Goal: Information Seeking & Learning: Learn about a topic

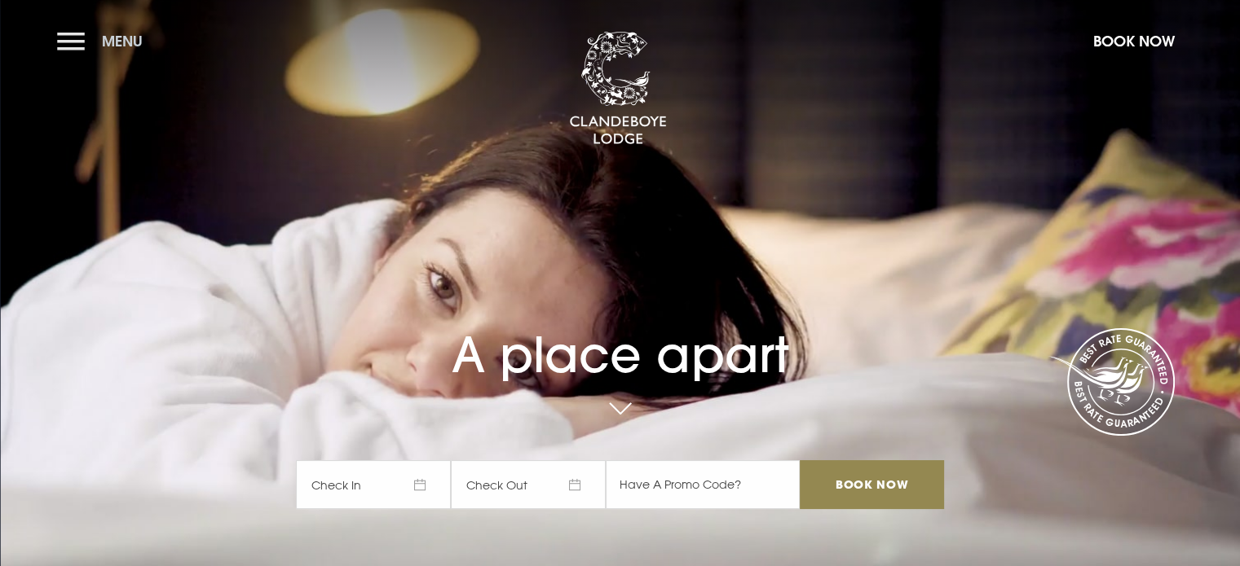
click at [70, 39] on button "Menu" at bounding box center [104, 41] width 94 height 35
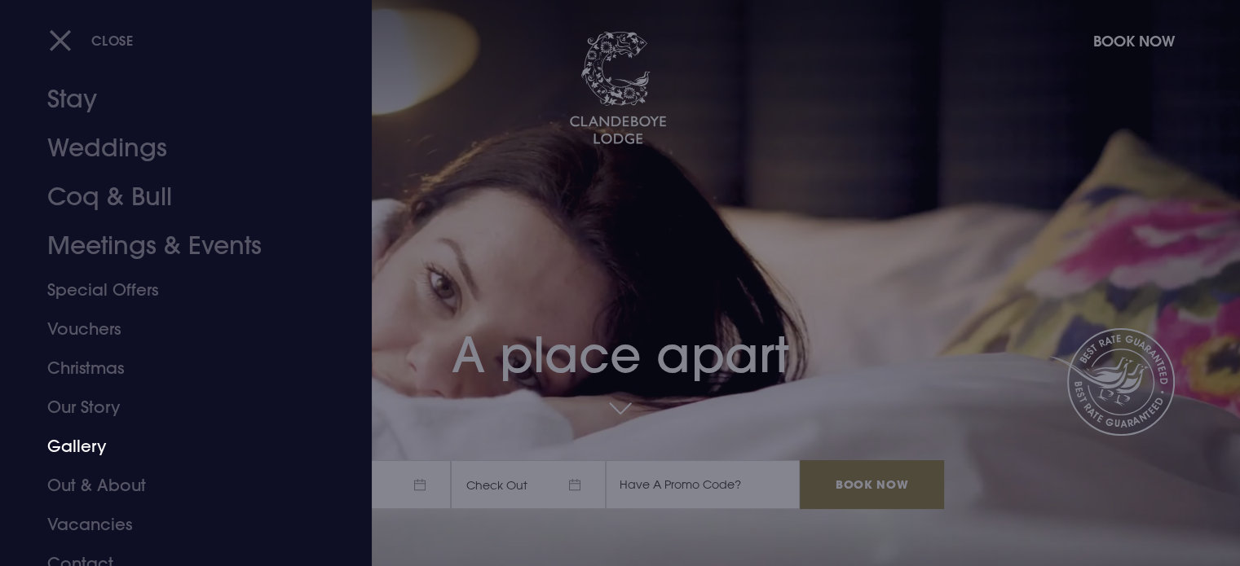
scroll to position [46, 0]
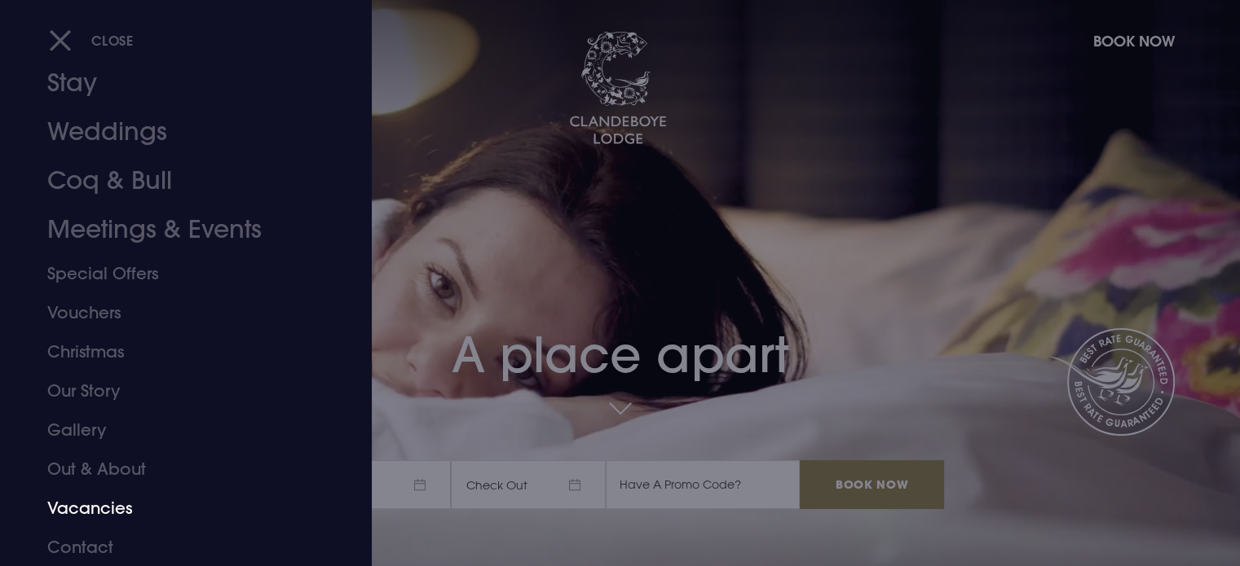
click at [108, 503] on link "Vacancies" at bounding box center [176, 508] width 258 height 39
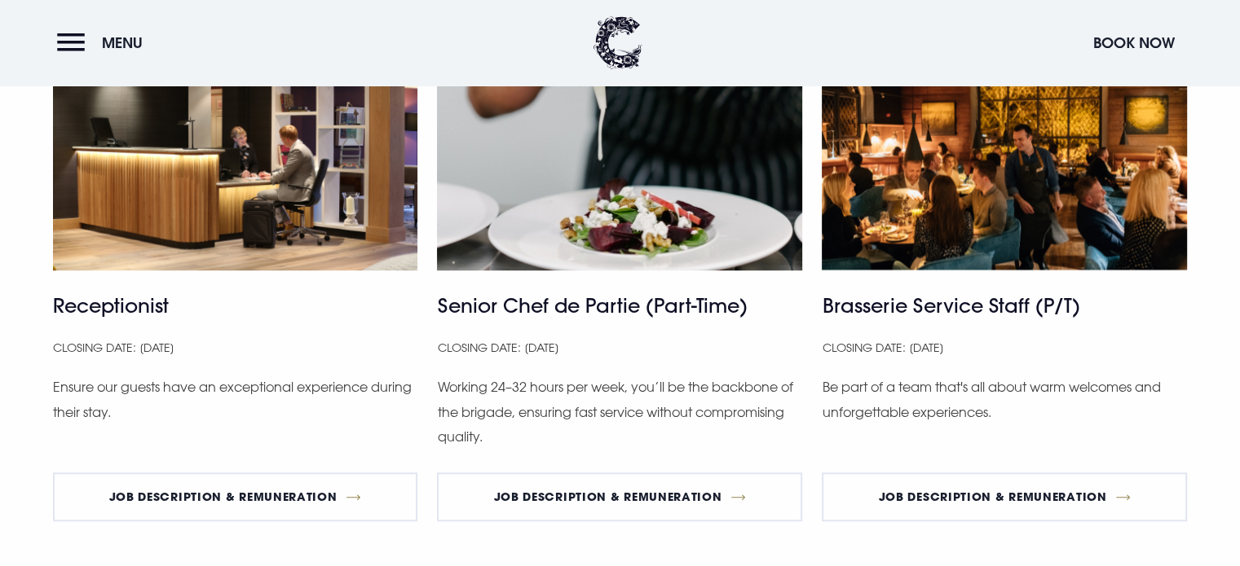
scroll to position [1024, 0]
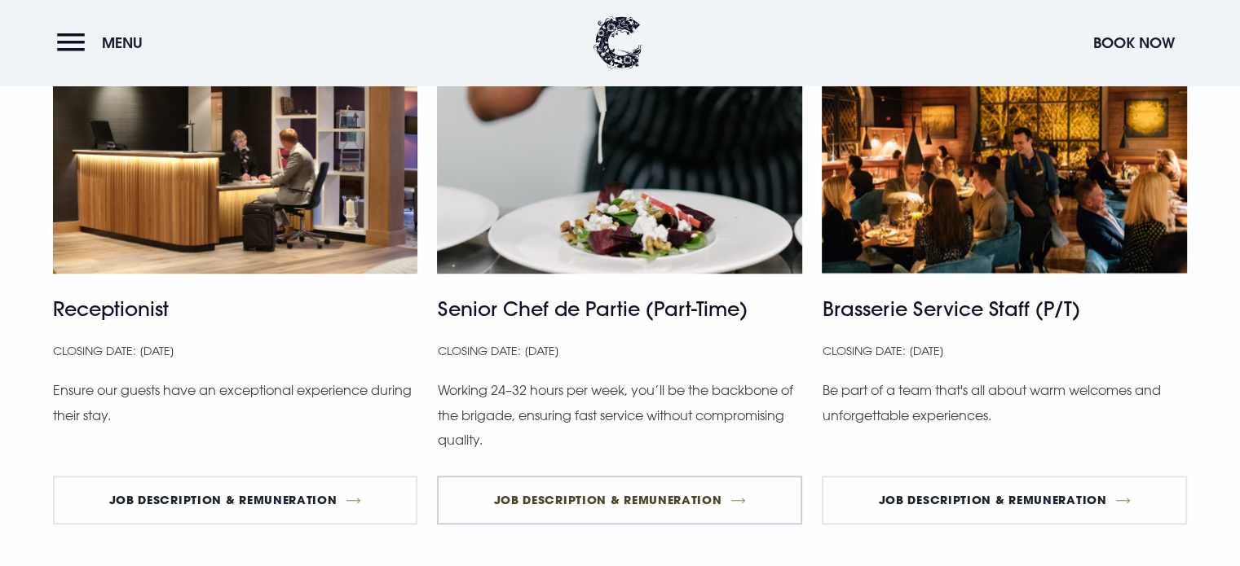
click at [667, 495] on link "Job Description & Remuneration" at bounding box center [619, 500] width 365 height 49
